Goal: Task Accomplishment & Management: Use online tool/utility

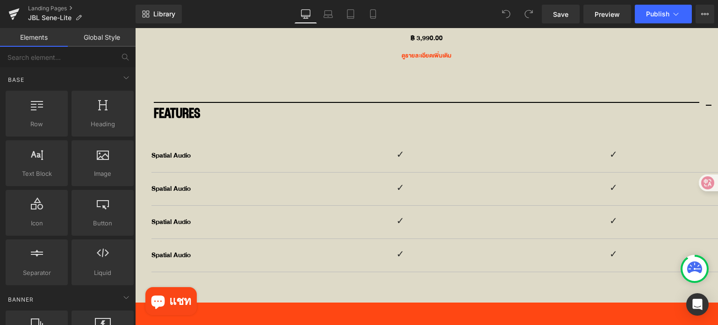
scroll to position [3691, 0]
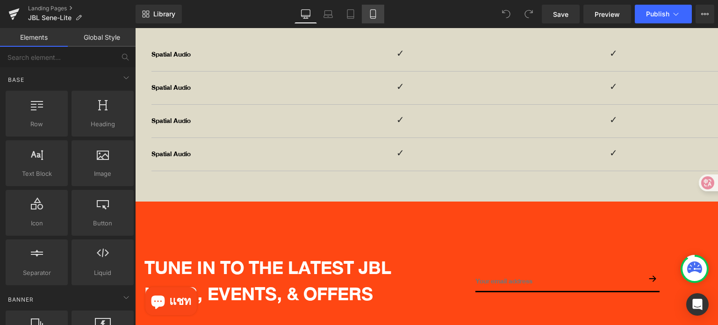
click at [369, 11] on icon at bounding box center [372, 13] width 9 height 9
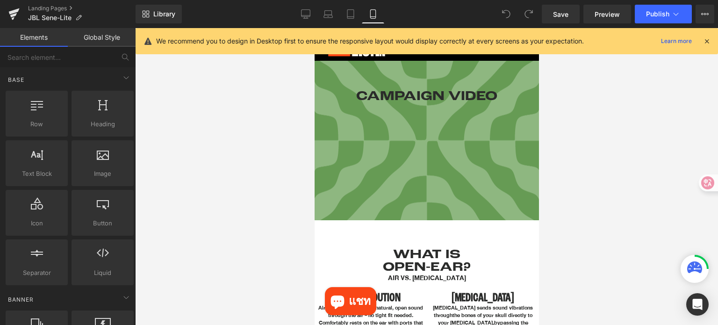
scroll to position [0, 0]
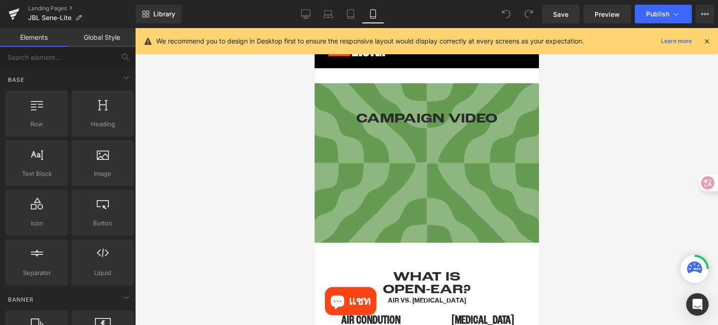
click at [708, 41] on icon at bounding box center [706, 41] width 8 height 8
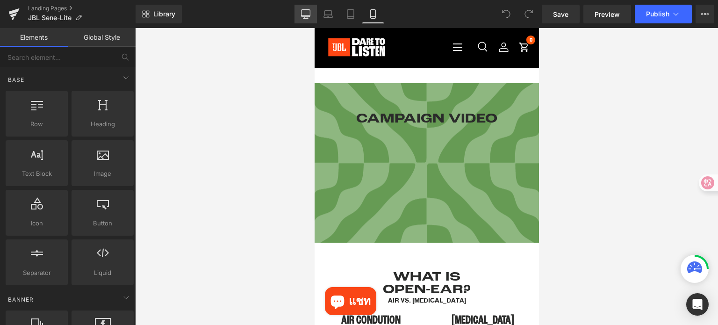
click at [310, 13] on icon at bounding box center [305, 13] width 9 height 9
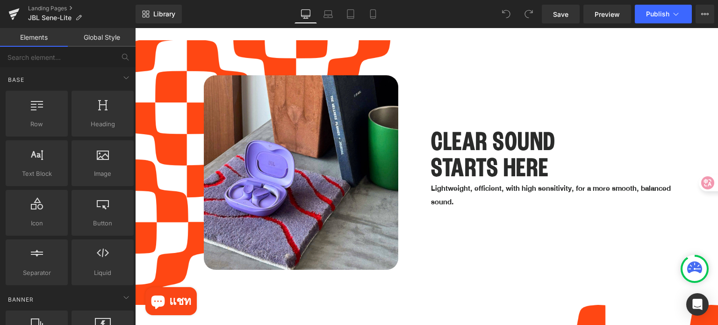
scroll to position [1410, 0]
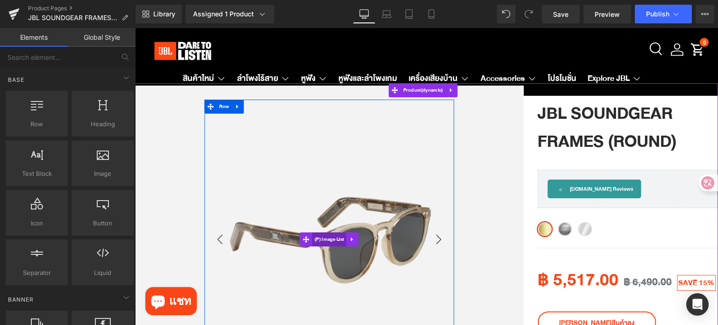
click at [328, 240] on span "(P) Image List" at bounding box center [329, 239] width 34 height 14
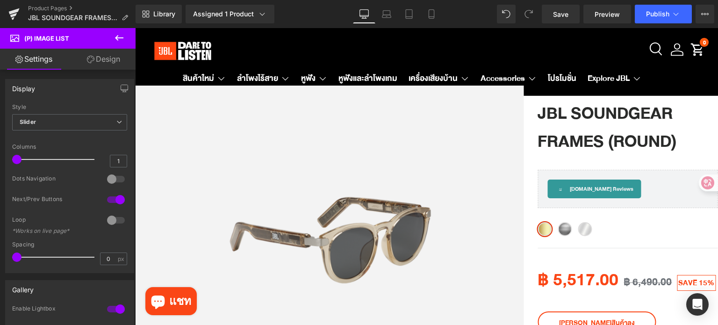
click at [120, 37] on icon at bounding box center [119, 37] width 11 height 11
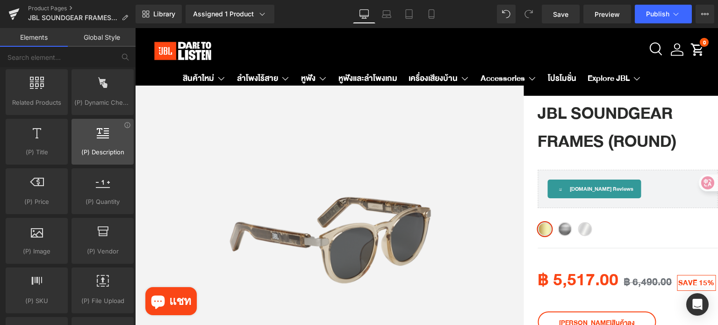
scroll to position [888, 0]
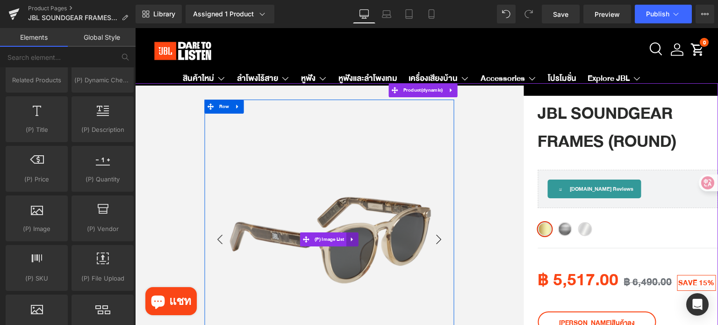
click at [349, 239] on icon at bounding box center [352, 239] width 7 height 7
click at [355, 240] on icon at bounding box center [358, 239] width 7 height 7
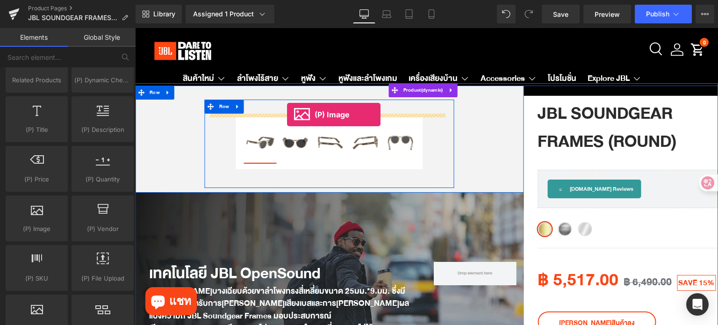
drag, startPoint x: 174, startPoint y: 247, endPoint x: 287, endPoint y: 114, distance: 173.7
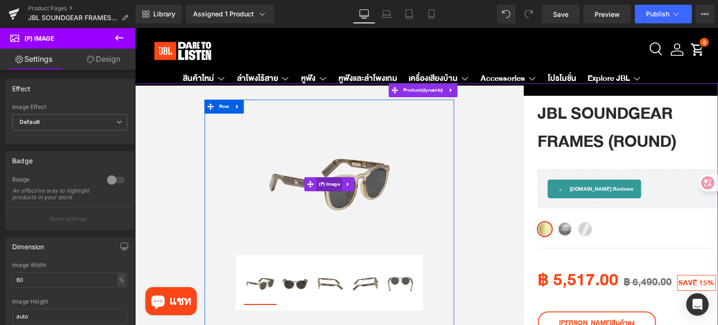
click at [329, 186] on span "(P) Image" at bounding box center [329, 184] width 26 height 14
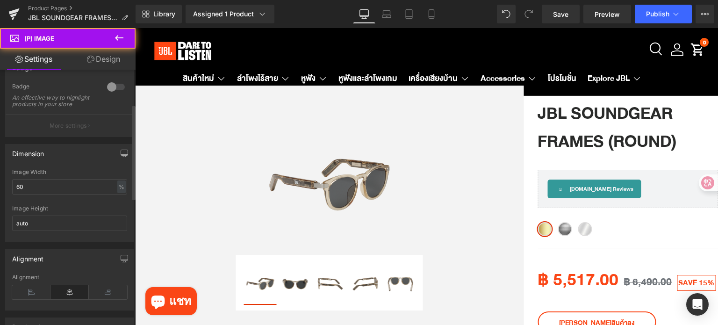
scroll to position [93, 0]
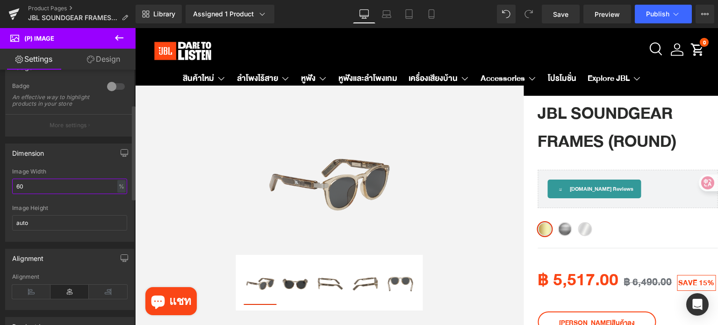
drag, startPoint x: 31, startPoint y: 193, endPoint x: 14, endPoint y: 193, distance: 16.4
click at [14, 193] on input "60" at bounding box center [69, 185] width 115 height 15
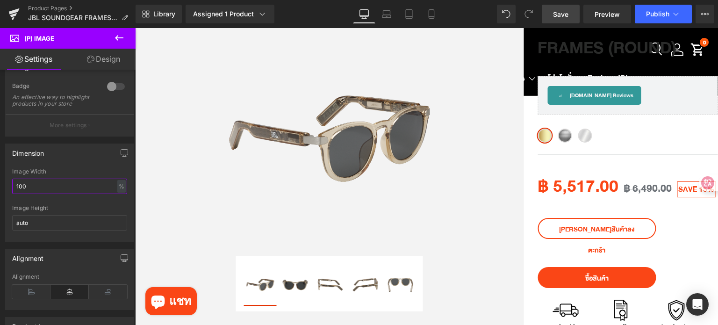
type input "100"
click at [559, 15] on span "Save" at bounding box center [560, 14] width 15 height 10
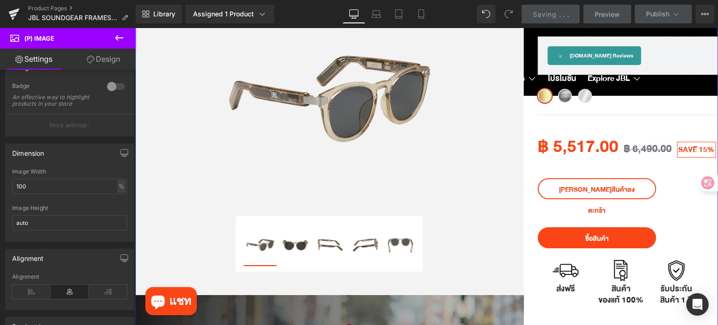
scroll to position [140, 0]
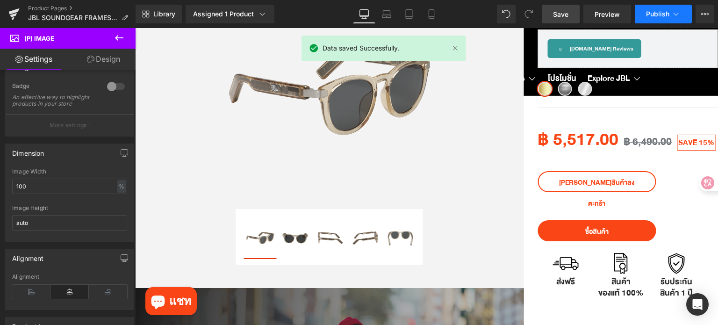
click at [648, 11] on span "Publish" at bounding box center [657, 13] width 23 height 7
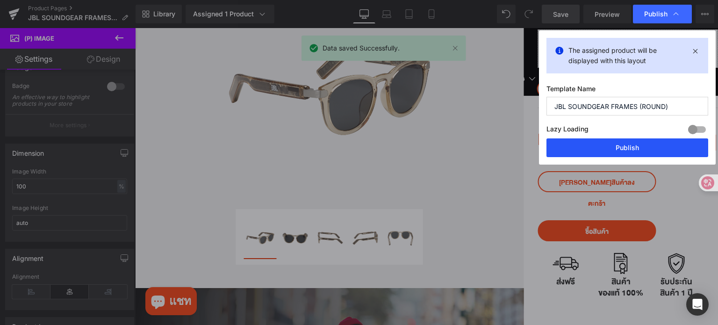
click at [632, 148] on button "Publish" at bounding box center [627, 147] width 162 height 19
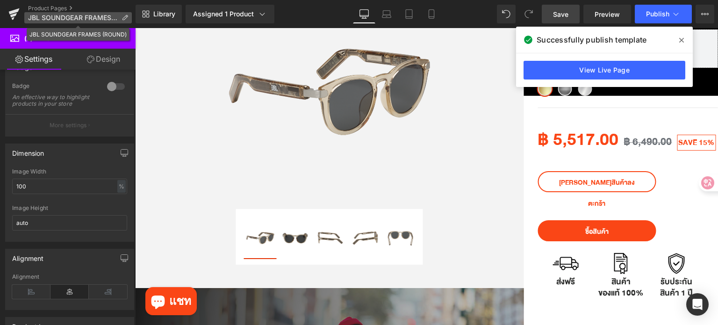
click at [44, 15] on span "JBL SOUNDGEAR FRAMES (ROUND)" at bounding box center [73, 17] width 90 height 7
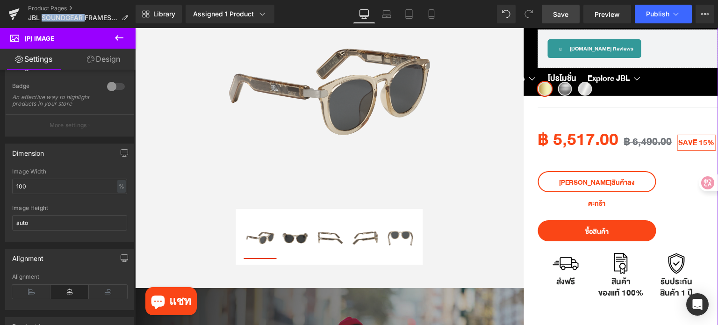
copy span "SOUNDGEAR"
click at [11, 13] on icon at bounding box center [14, 11] width 11 height 6
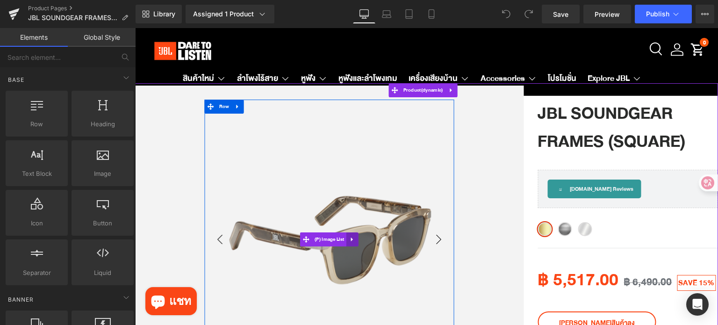
click at [351, 239] on icon at bounding box center [352, 239] width 2 height 4
click at [355, 239] on icon at bounding box center [358, 239] width 7 height 7
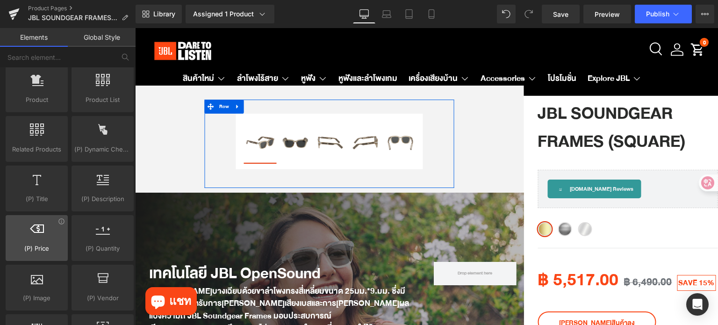
scroll to position [841, 0]
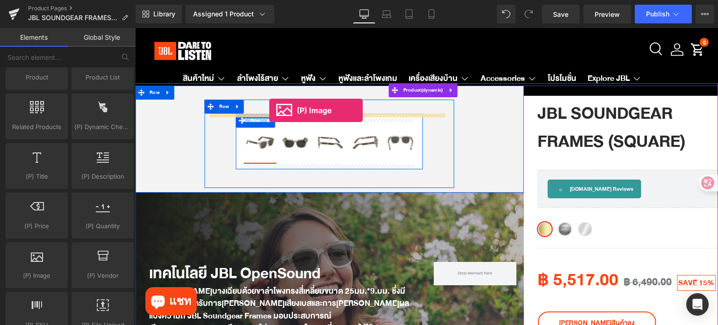
drag, startPoint x: 180, startPoint y: 282, endPoint x: 269, endPoint y: 110, distance: 193.7
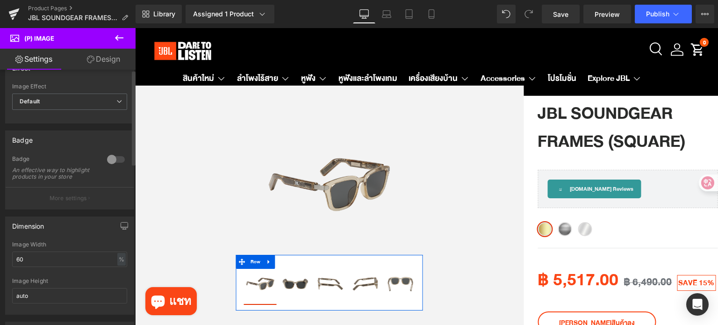
scroll to position [47, 0]
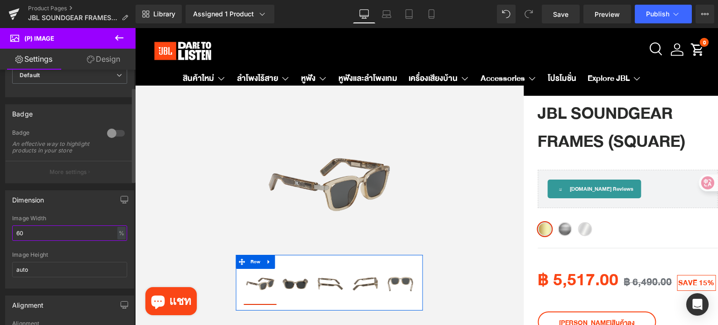
drag, startPoint x: 25, startPoint y: 240, endPoint x: 16, endPoint y: 240, distance: 9.3
click at [16, 240] on input "60" at bounding box center [69, 232] width 115 height 15
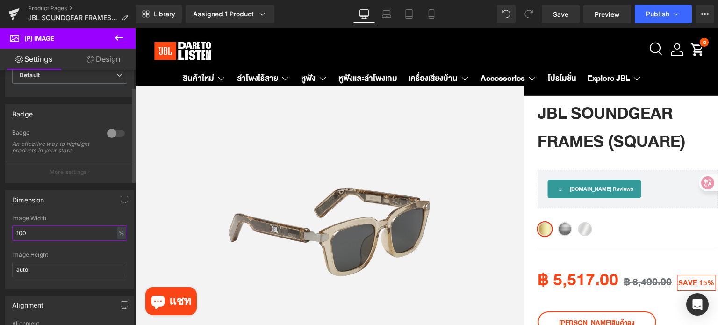
type input "100"
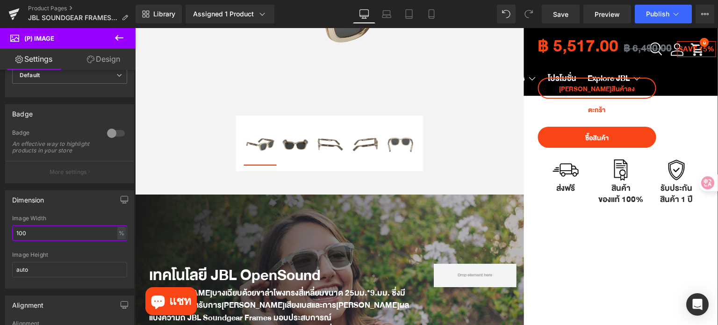
scroll to position [0, 0]
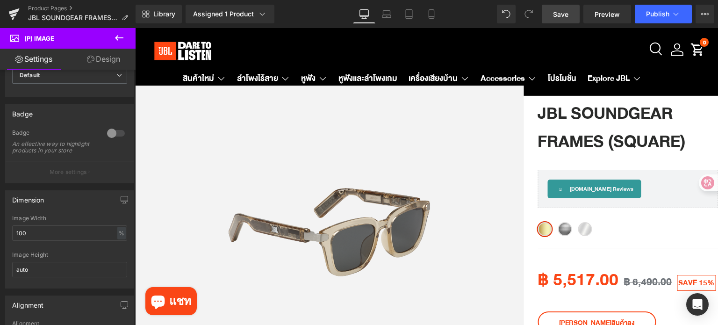
click at [559, 18] on span "Save" at bounding box center [560, 14] width 15 height 10
click at [652, 21] on button "Publish" at bounding box center [663, 14] width 57 height 19
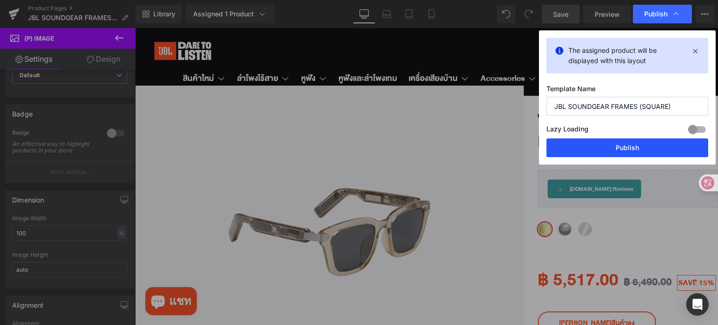
drag, startPoint x: 619, startPoint y: 142, endPoint x: 372, endPoint y: 186, distance: 250.5
click at [619, 142] on button "Publish" at bounding box center [627, 147] width 162 height 19
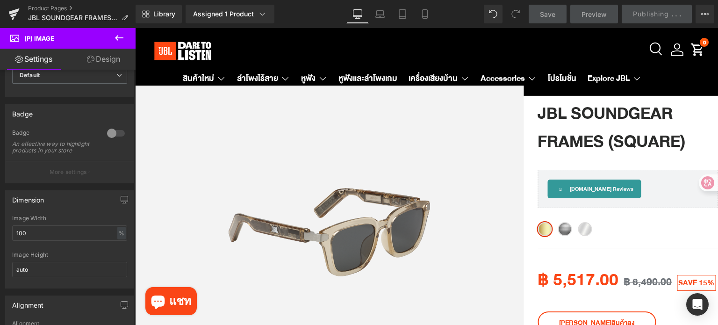
scroll to position [234, 0]
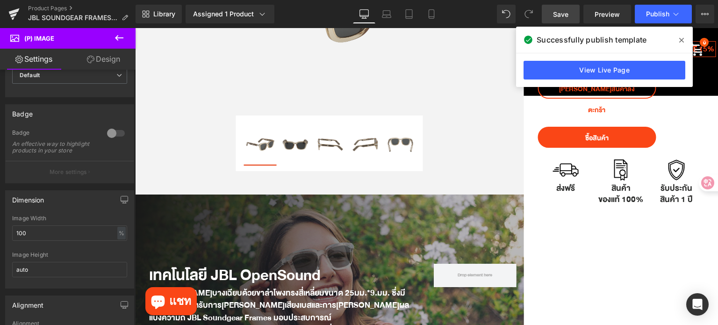
click at [681, 40] on icon at bounding box center [681, 40] width 5 height 5
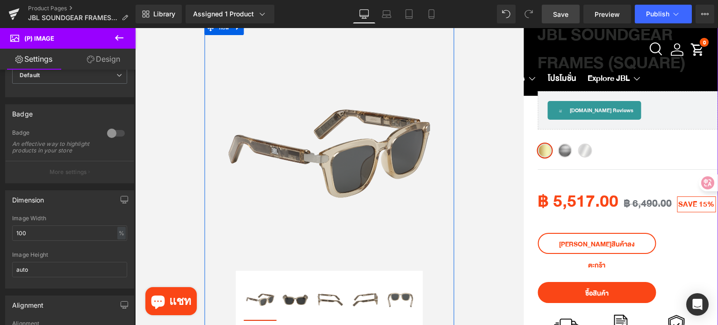
scroll to position [47, 0]
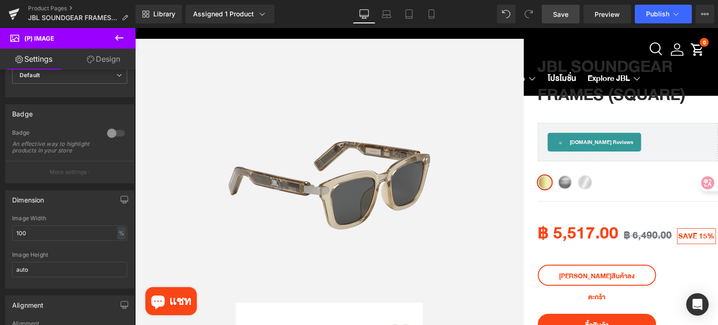
drag, startPoint x: 435, startPoint y: 18, endPoint x: 589, endPoint y: 196, distance: 234.9
click at [435, 18] on icon at bounding box center [431, 13] width 9 height 9
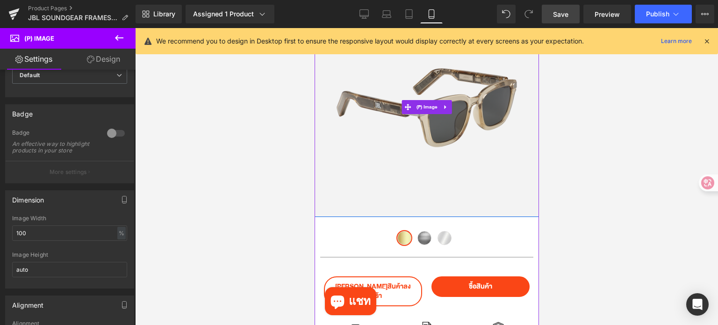
scroll to position [236, 0]
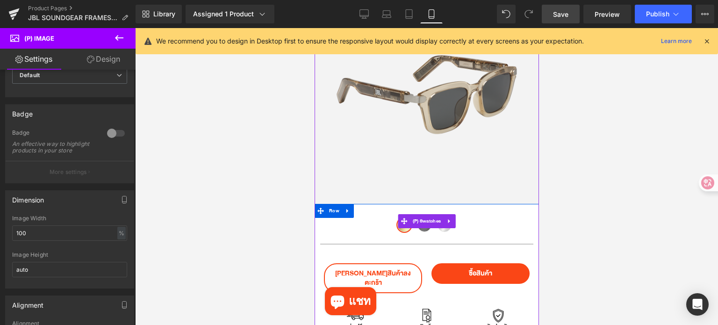
click at [419, 228] on span "ONYX" at bounding box center [424, 225] width 14 height 14
click at [443, 228] on link at bounding box center [449, 221] width 12 height 14
click at [439, 231] on span "PEARL" at bounding box center [444, 225] width 14 height 14
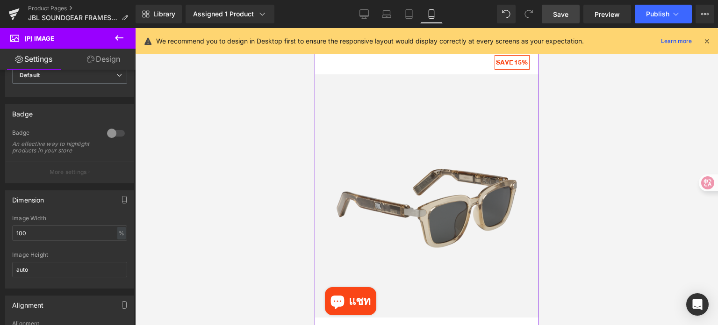
scroll to position [142, 0]
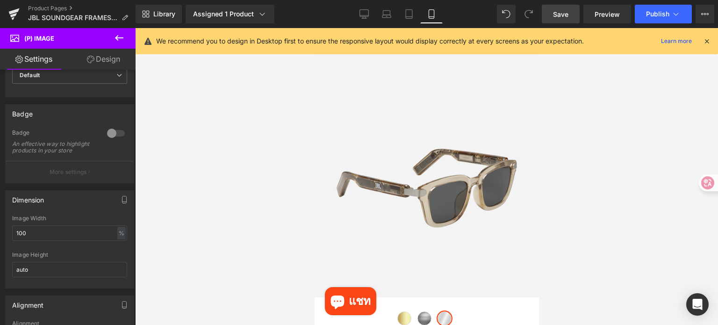
click at [124, 34] on icon at bounding box center [119, 37] width 11 height 11
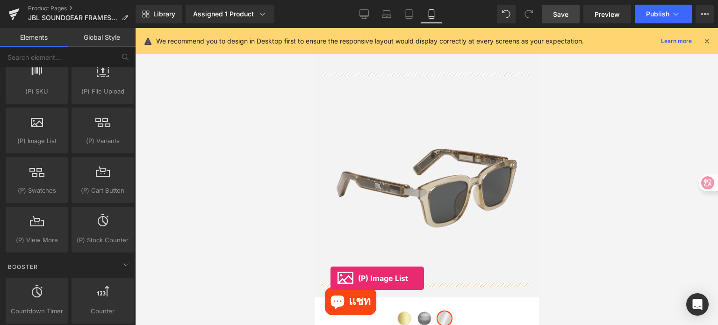
scroll to position [151, 0]
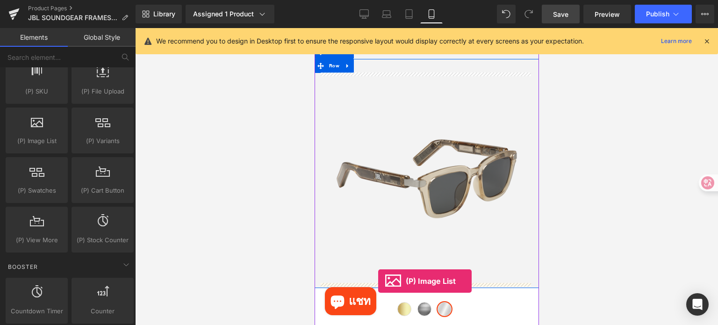
drag, startPoint x: 357, startPoint y: 161, endPoint x: 378, endPoint y: 281, distance: 121.9
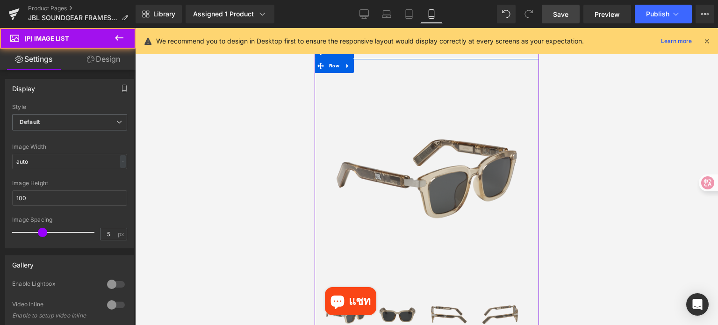
scroll to position [292, 0]
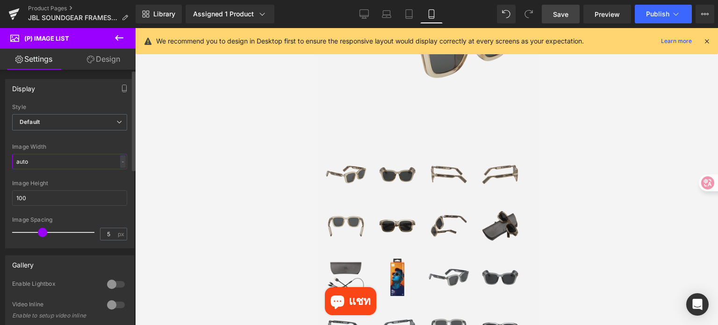
click at [78, 159] on input "auto" at bounding box center [69, 161] width 115 height 15
click at [85, 121] on span "Default" at bounding box center [69, 122] width 115 height 16
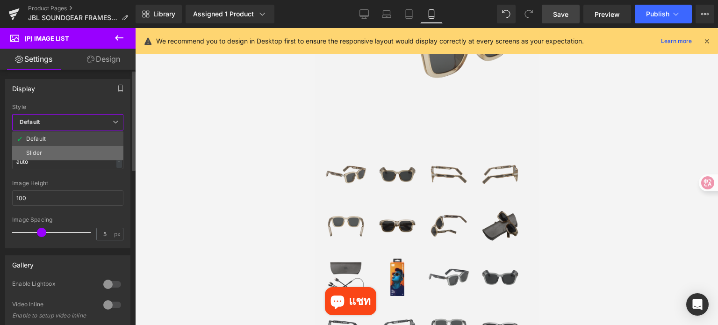
click at [69, 153] on li "Slider" at bounding box center [67, 153] width 111 height 14
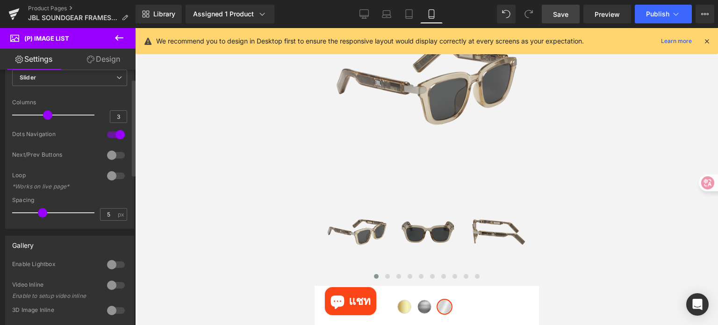
scroll to position [47, 0]
click at [109, 152] on div at bounding box center [116, 152] width 22 height 15
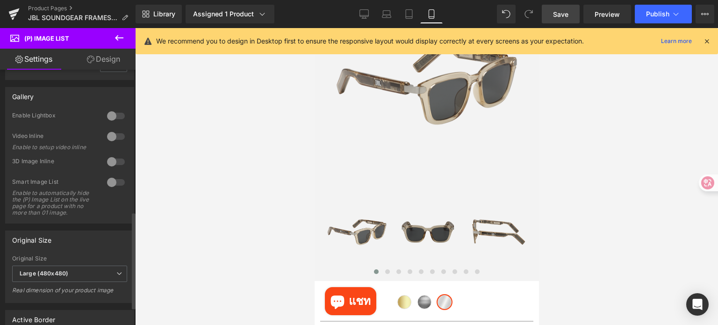
scroll to position [187, 0]
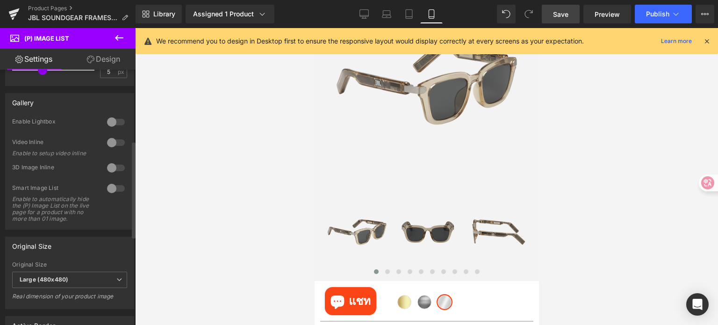
click at [114, 122] on div at bounding box center [116, 121] width 22 height 15
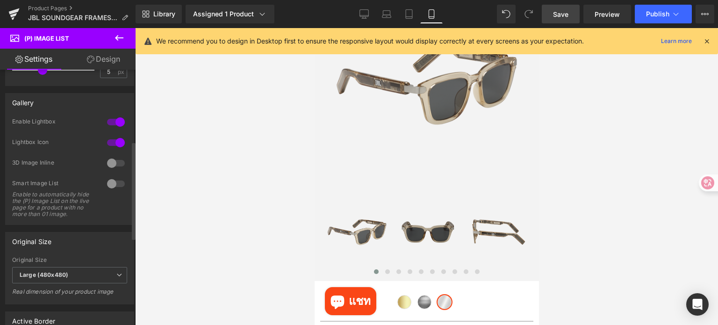
click at [114, 122] on div at bounding box center [116, 121] width 22 height 15
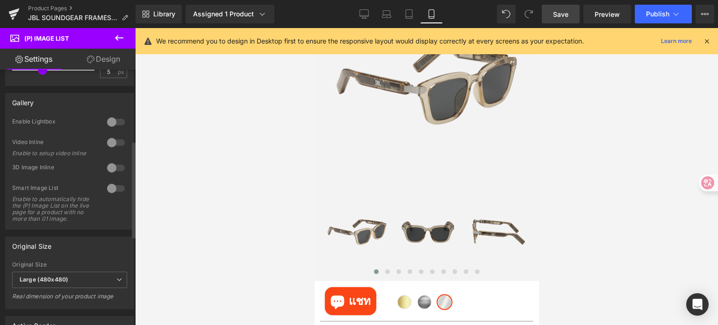
click at [109, 170] on div at bounding box center [116, 167] width 22 height 15
click at [105, 188] on div at bounding box center [116, 188] width 22 height 15
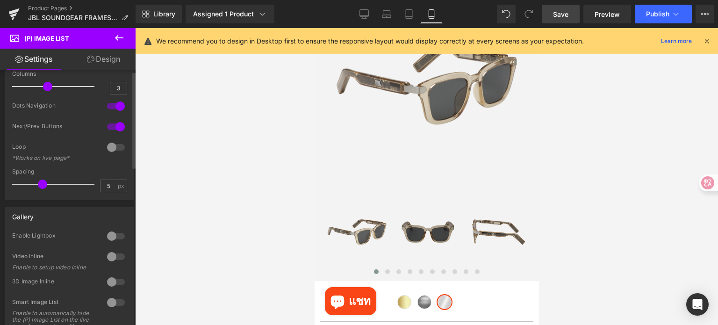
scroll to position [0, 0]
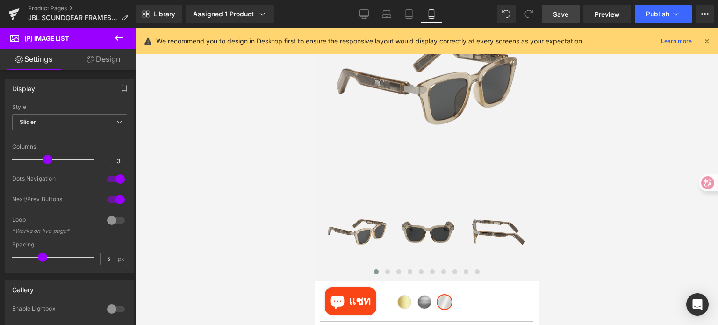
click at [104, 65] on link "Design" at bounding box center [104, 59] width 68 height 21
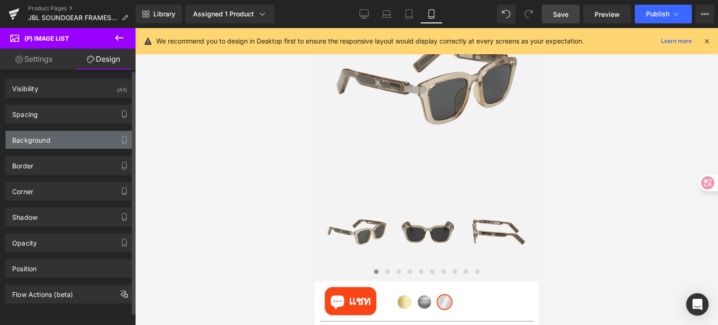
click at [67, 136] on div "Background" at bounding box center [70, 140] width 128 height 18
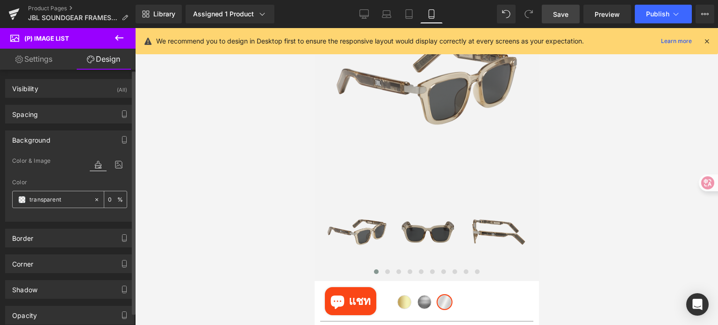
click at [22, 200] on span at bounding box center [21, 199] width 7 height 7
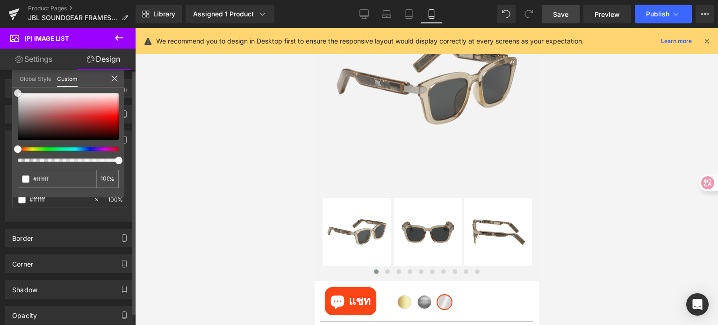
drag, startPoint x: 29, startPoint y: 108, endPoint x: 0, endPoint y: 83, distance: 38.1
click at [0, 123] on div "Background Color & Image color Color % Image Replace Image Upload image or Brow…" at bounding box center [70, 172] width 140 height 98
click at [115, 77] on icon at bounding box center [114, 78] width 6 height 6
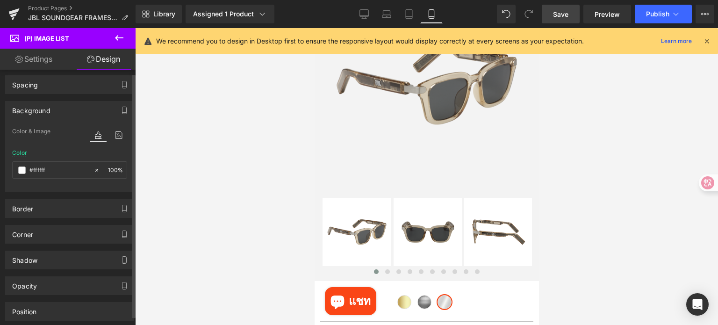
scroll to position [75, 0]
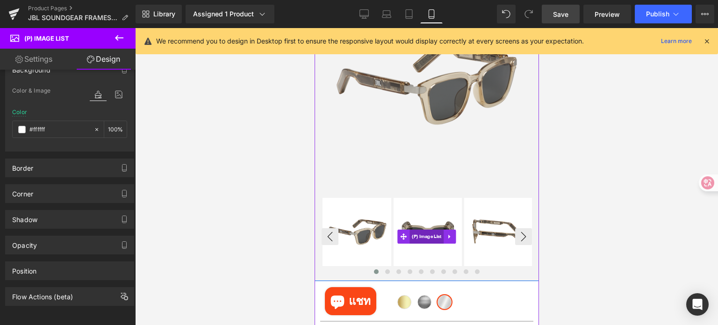
click at [417, 233] on span "(P) Image List" at bounding box center [426, 236] width 34 height 14
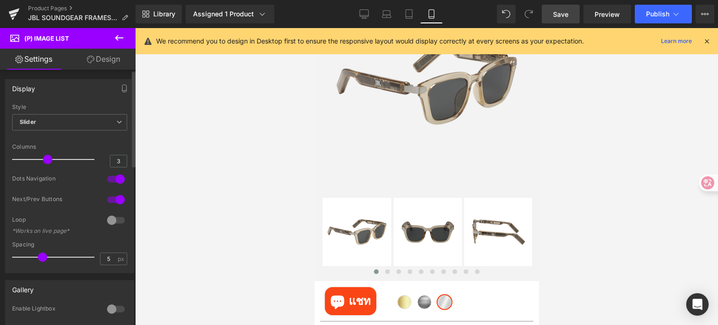
click at [111, 218] on div at bounding box center [116, 220] width 22 height 15
click at [111, 217] on div at bounding box center [116, 220] width 22 height 15
drag, startPoint x: 42, startPoint y: 255, endPoint x: 35, endPoint y: 256, distance: 7.5
click at [35, 256] on span at bounding box center [32, 256] width 9 height 9
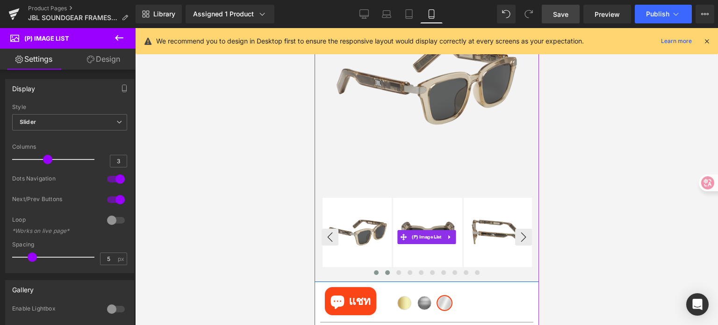
click at [385, 271] on span at bounding box center [387, 272] width 5 height 5
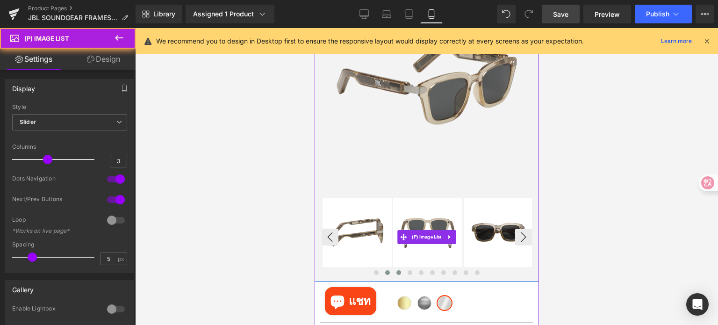
click at [396, 271] on span at bounding box center [398, 272] width 5 height 5
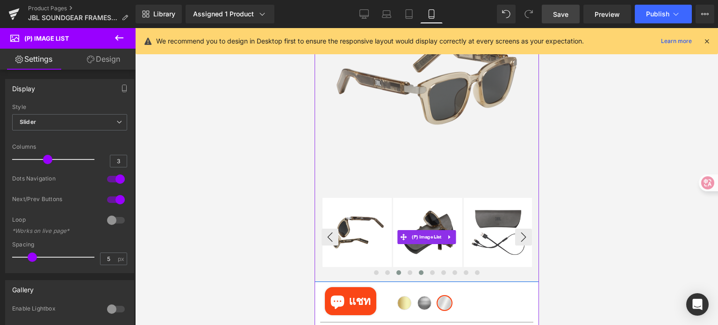
click at [418, 271] on span at bounding box center [420, 272] width 5 height 5
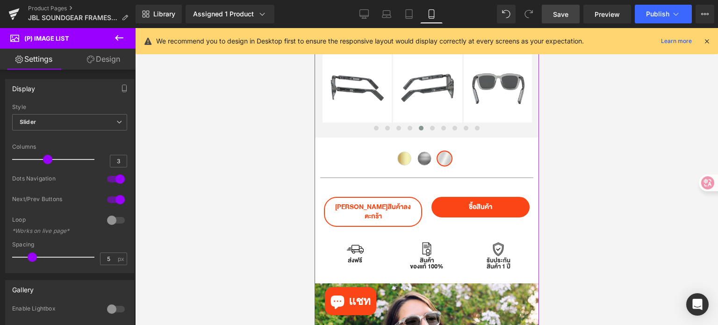
scroll to position [327, 0]
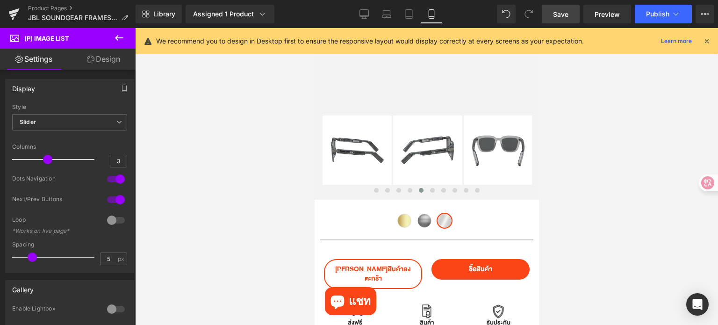
click at [557, 16] on span "Save" at bounding box center [560, 14] width 15 height 10
click at [703, 43] on icon at bounding box center [706, 41] width 8 height 8
